Goal: Navigation & Orientation: Find specific page/section

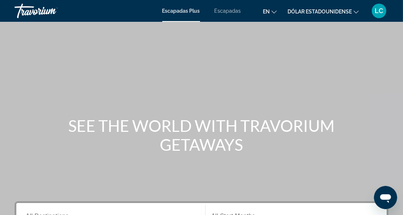
click at [225, 11] on font "Escapadas" at bounding box center [228, 11] width 27 height 6
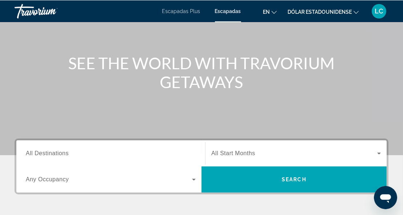
scroll to position [65, 0]
